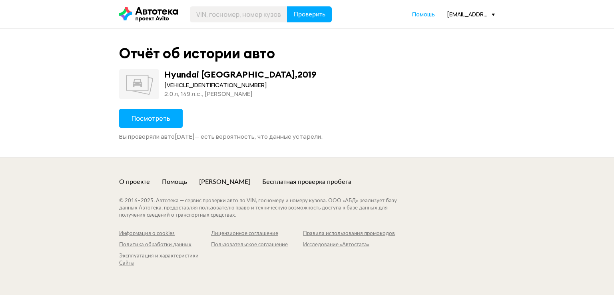
click at [189, 86] on div "[VEHICLE_IDENTIFICATION_NUMBER]" at bounding box center [240, 85] width 152 height 9
copy div "[VEHICLE_IDENTIFICATION_NUMBER]"
click at [170, 111] on button "Посмотреть" at bounding box center [151, 118] width 64 height 19
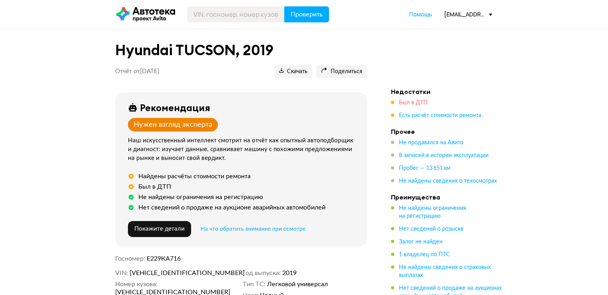
click at [412, 100] on span "Был в ДТП" at bounding box center [413, 103] width 29 height 6
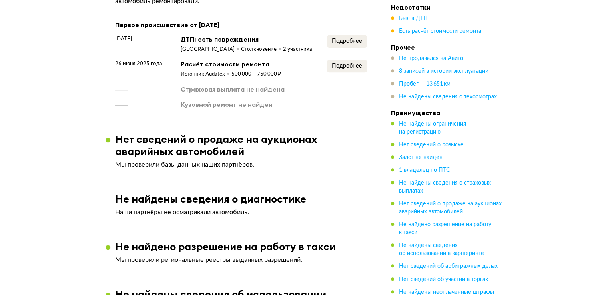
scroll to position [643, 0]
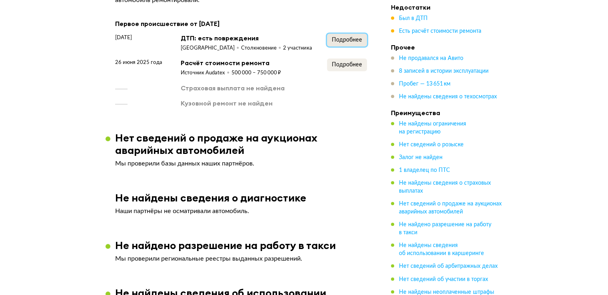
click at [342, 43] on span "Подробнее" at bounding box center [347, 40] width 30 height 6
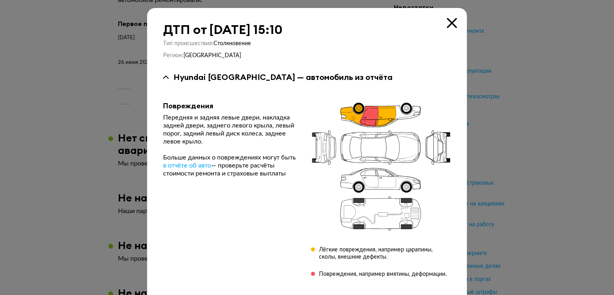
click at [447, 24] on icon at bounding box center [452, 23] width 10 height 10
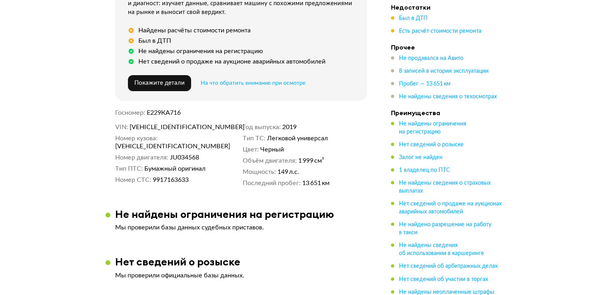
scroll to position [83, 0]
